Goal: Transaction & Acquisition: Download file/media

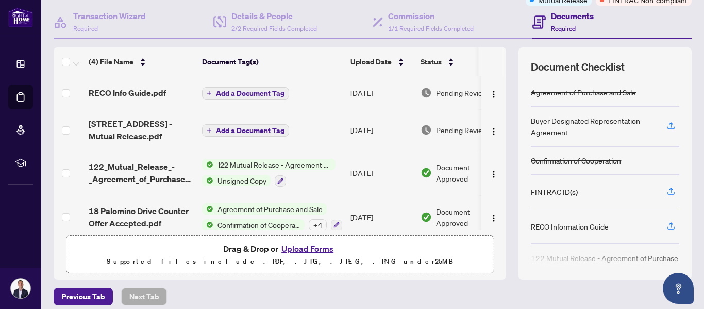
scroll to position [20, 0]
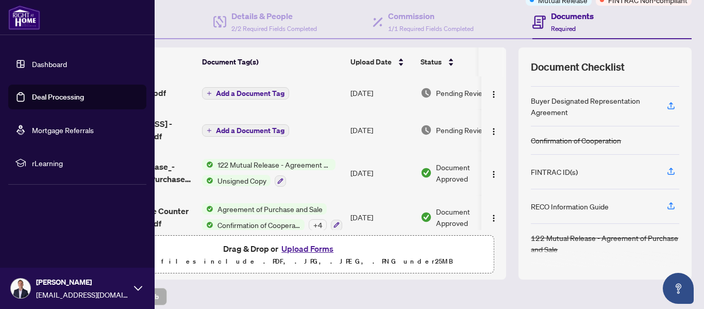
click at [43, 62] on link "Dashboard" at bounding box center [49, 63] width 35 height 9
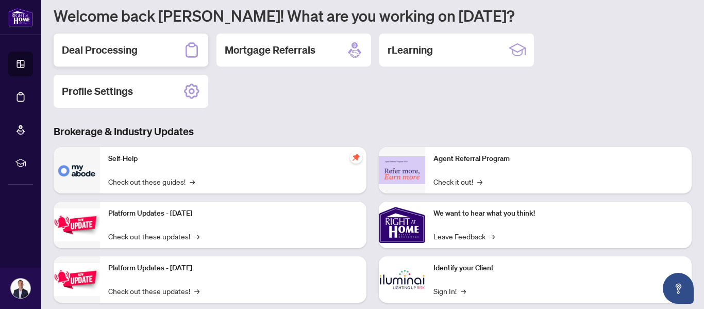
click at [128, 50] on h2 "Deal Processing" at bounding box center [100, 50] width 76 height 14
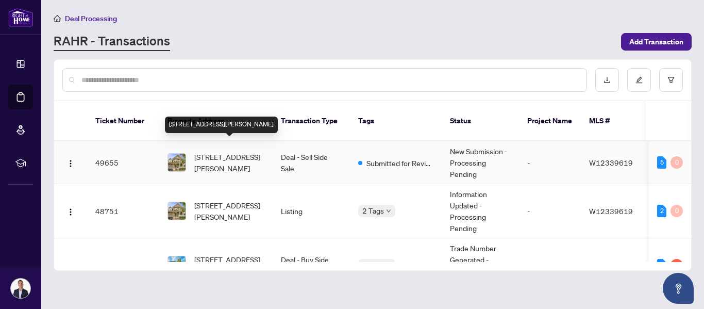
click at [223, 152] on span "[STREET_ADDRESS][PERSON_NAME]" at bounding box center [229, 162] width 70 height 23
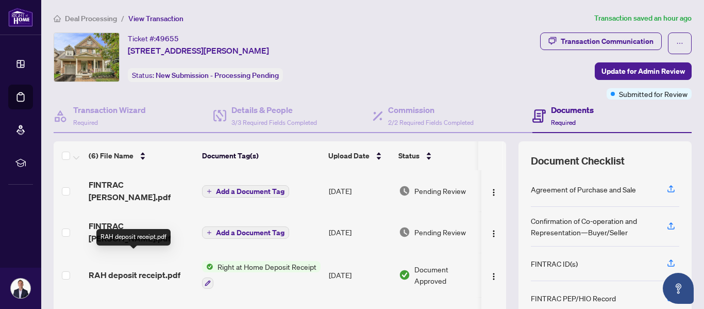
click at [116, 269] on span "RAH deposit receipt.pdf" at bounding box center [135, 275] width 92 height 12
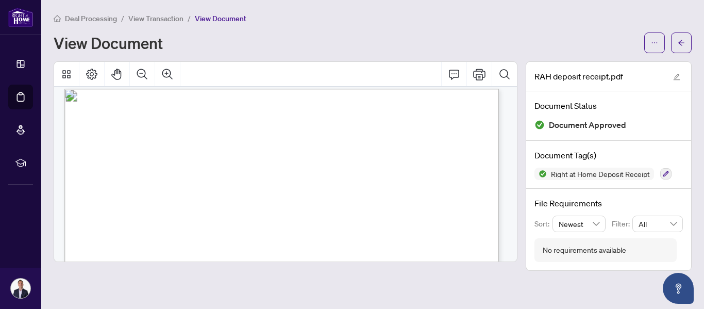
scroll to position [2, 0]
click at [656, 44] on icon "ellipsis" at bounding box center [654, 42] width 7 height 7
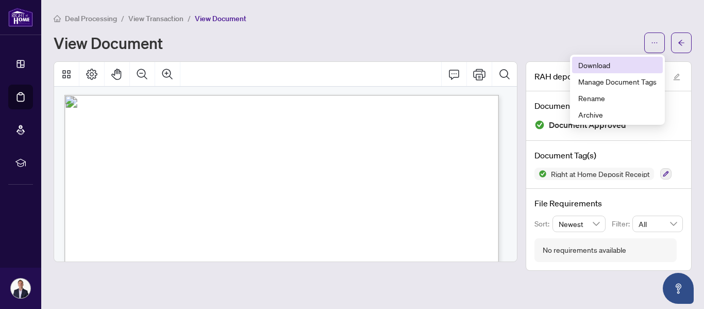
click at [600, 70] on span "Download" at bounding box center [617, 64] width 78 height 11
